Goal: Transaction & Acquisition: Purchase product/service

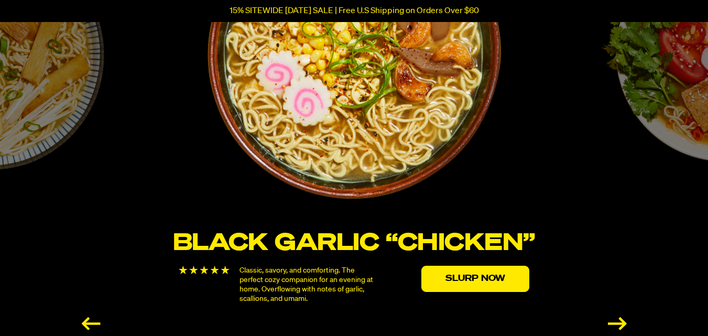
scroll to position [1904, 0]
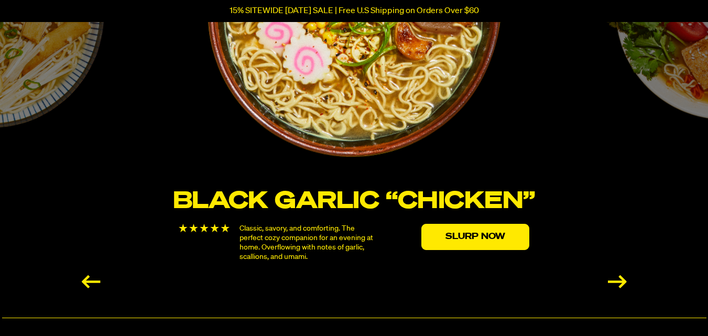
click at [88, 277] on div "Previous slide" at bounding box center [91, 281] width 19 height 13
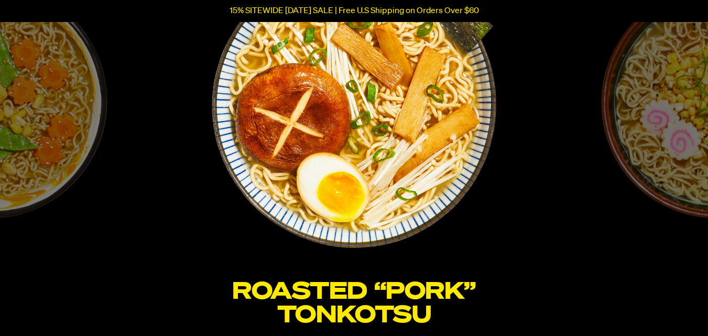
scroll to position [1931, 0]
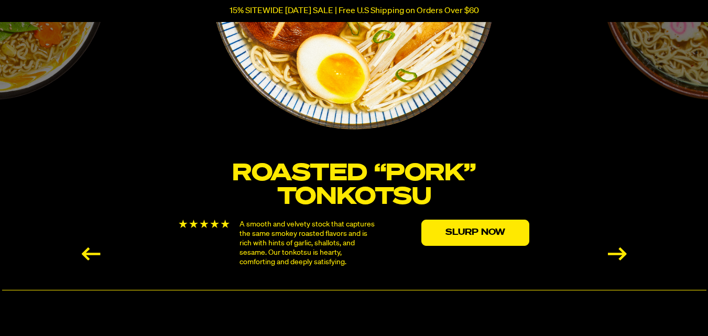
click at [87, 254] on div "Previous slide" at bounding box center [91, 253] width 19 height 13
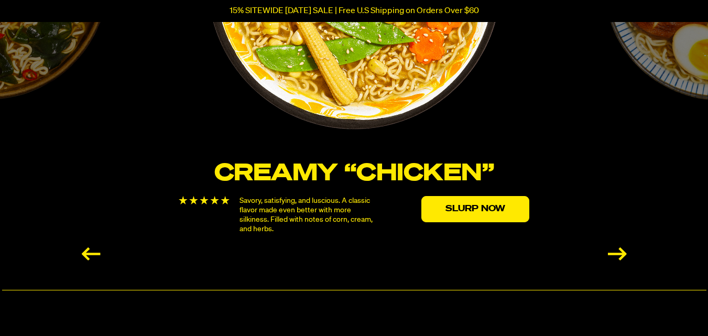
click at [85, 254] on div "Previous slide" at bounding box center [91, 253] width 19 height 13
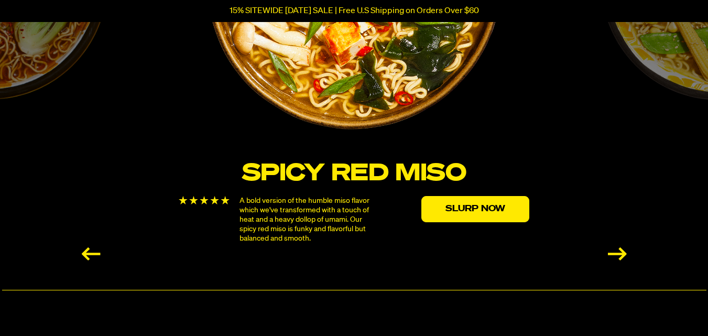
click at [85, 254] on div "Previous slide" at bounding box center [91, 253] width 19 height 13
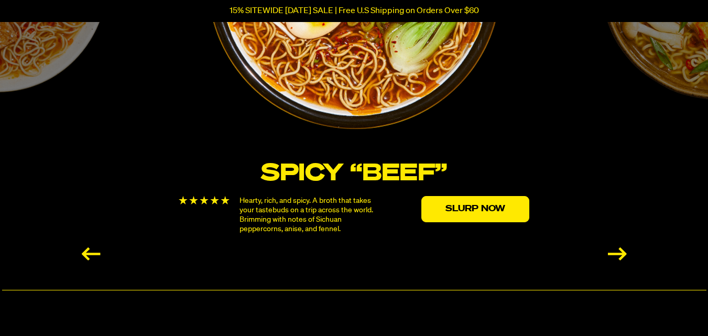
click at [85, 254] on div "Previous slide" at bounding box center [91, 253] width 19 height 13
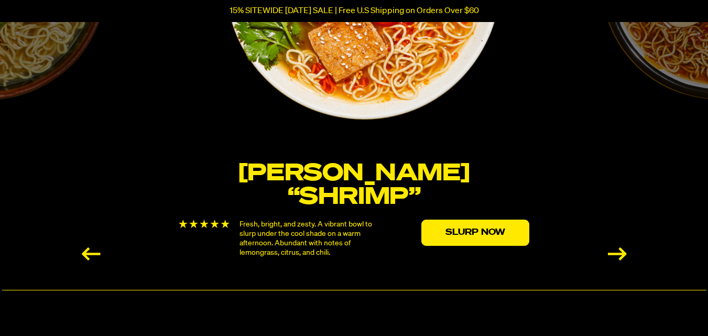
click at [85, 254] on div "Previous slide" at bounding box center [91, 253] width 19 height 13
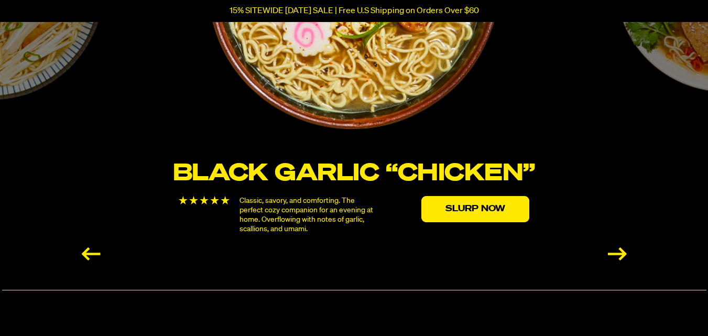
click at [86, 252] on div "Previous slide" at bounding box center [91, 253] width 19 height 13
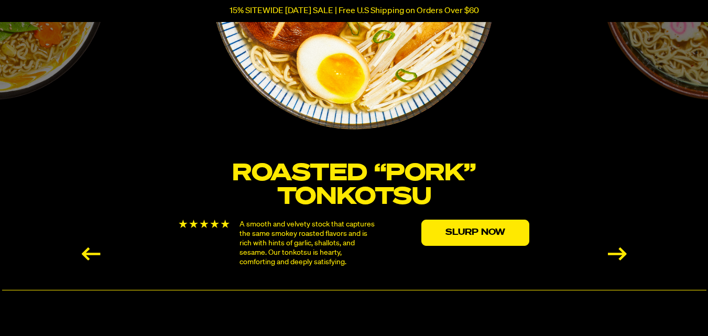
click at [86, 252] on div "Previous slide" at bounding box center [91, 253] width 19 height 13
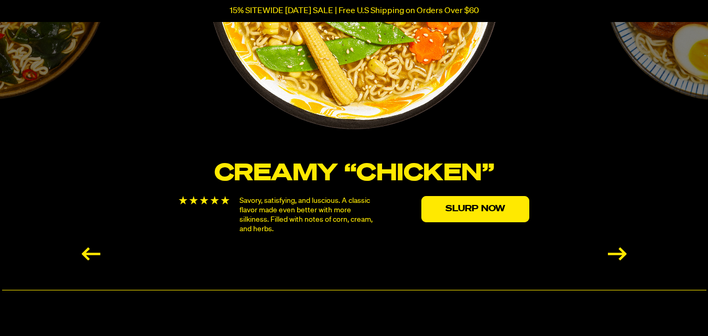
click at [86, 252] on div "Previous slide" at bounding box center [91, 253] width 19 height 13
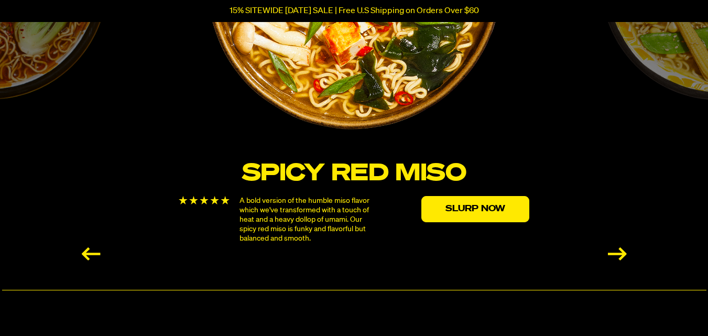
click at [86, 252] on div "Previous slide" at bounding box center [91, 253] width 19 height 13
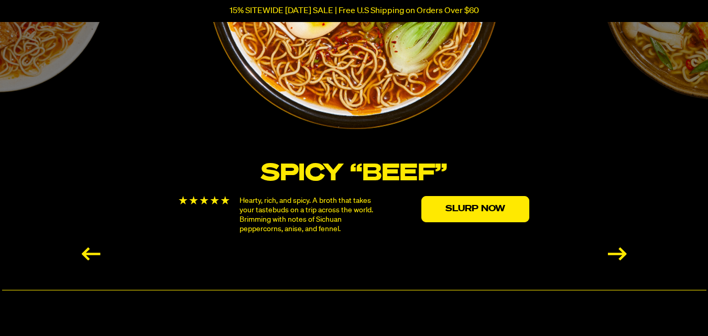
click at [86, 252] on div "Previous slide" at bounding box center [91, 253] width 19 height 13
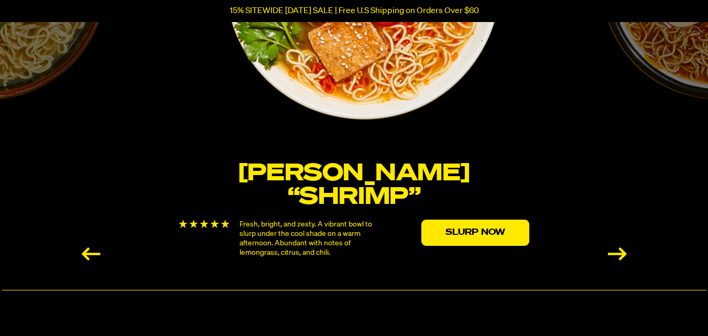
click at [86, 252] on div "Previous slide" at bounding box center [91, 253] width 19 height 13
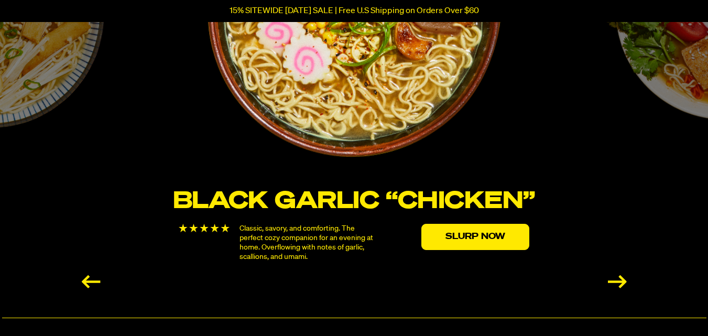
scroll to position [1862, 0]
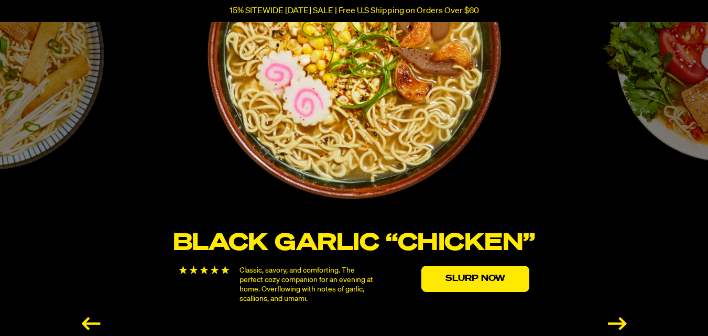
click at [622, 321] on div "Next slide" at bounding box center [617, 323] width 19 height 13
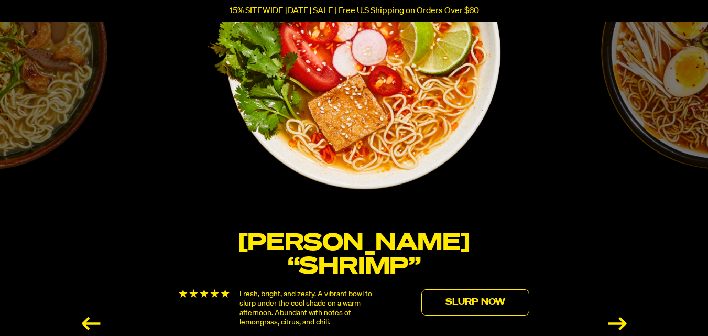
click at [465, 289] on link "Slurp Now" at bounding box center [475, 302] width 108 height 26
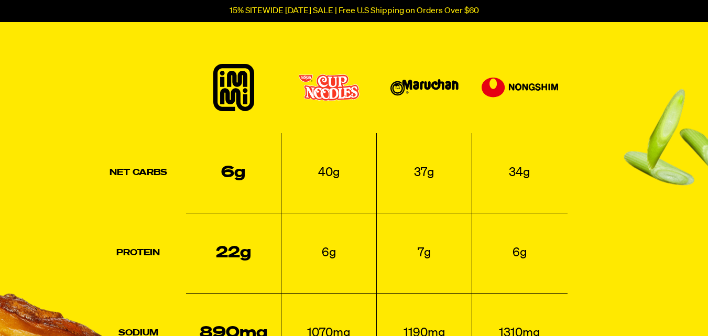
scroll to position [1088, 0]
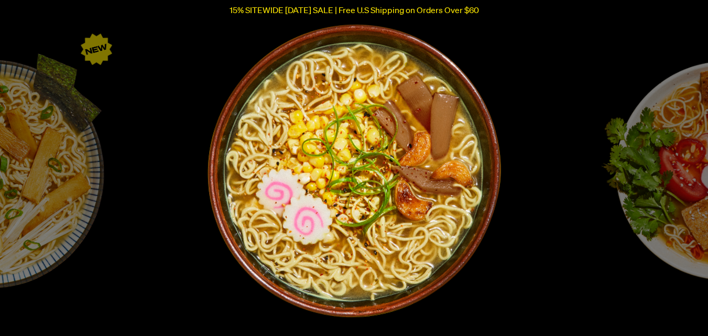
scroll to position [1862, 0]
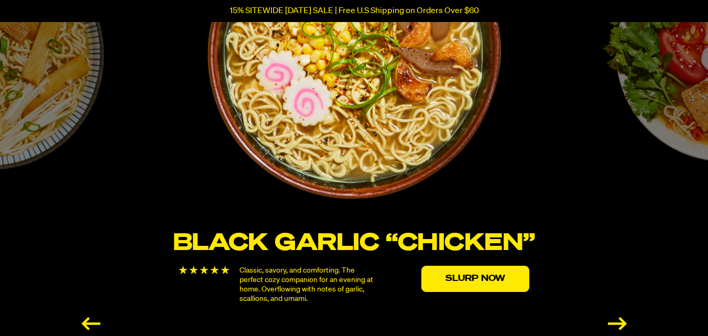
click at [615, 320] on div "Next slide" at bounding box center [617, 323] width 19 height 13
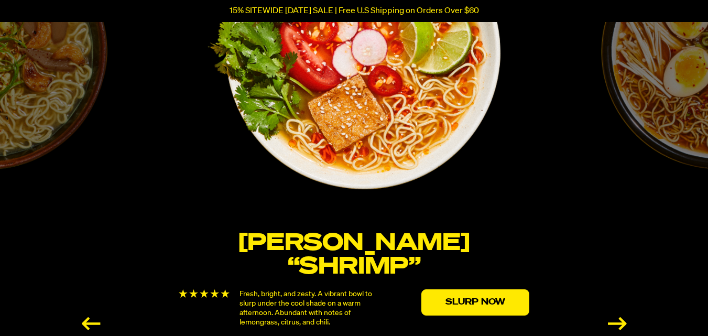
click at [616, 318] on div "Next slide" at bounding box center [617, 323] width 19 height 13
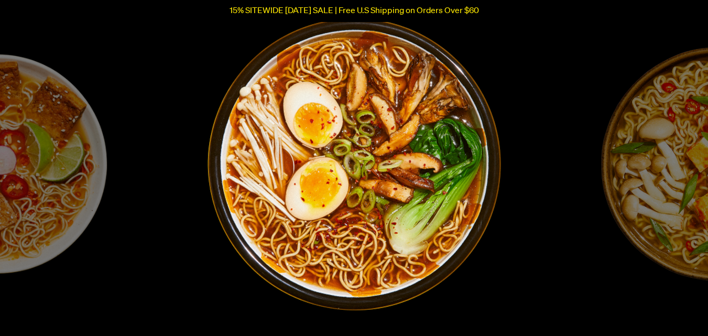
scroll to position [1722, 0]
